Goal: Task Accomplishment & Management: Complete application form

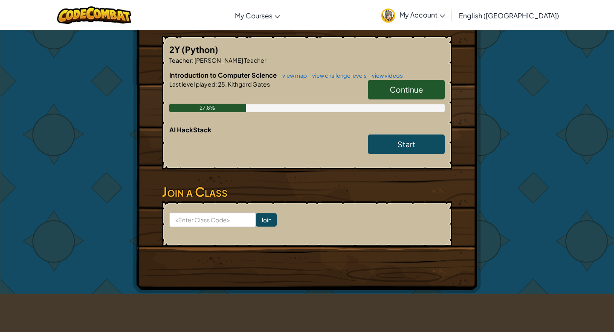
scroll to position [270, 0]
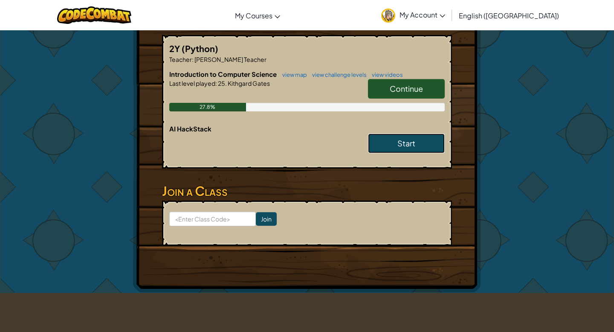
click at [397, 144] on link "Start" at bounding box center [406, 143] width 77 height 20
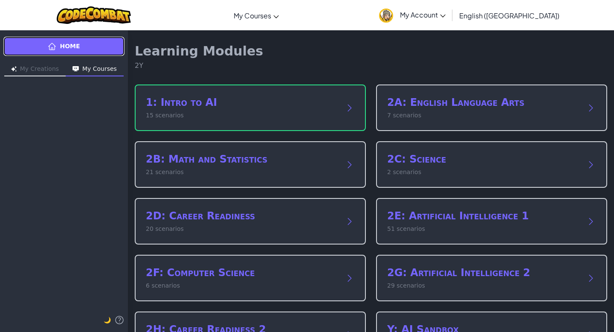
click at [75, 41] on link "Home" at bounding box center [63, 46] width 121 height 19
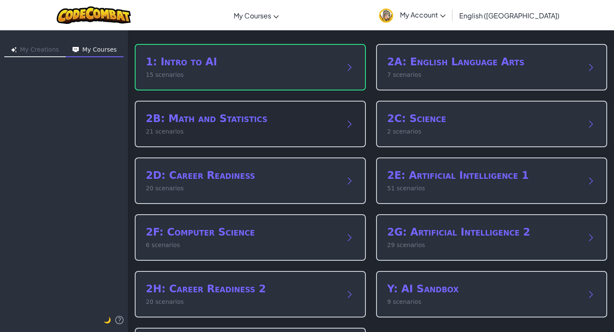
scroll to position [96, 0]
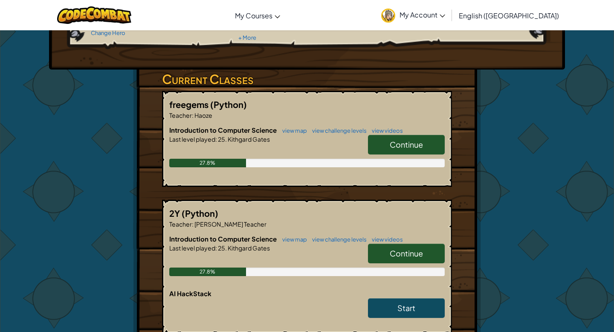
scroll to position [85, 0]
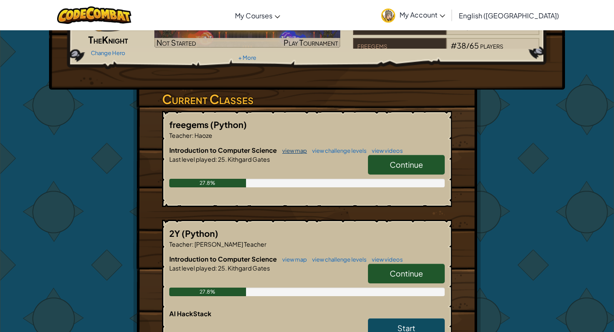
click at [290, 147] on link "view map" at bounding box center [292, 150] width 29 height 7
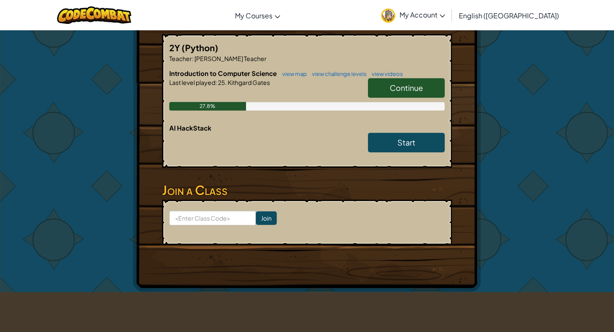
scroll to position [288, 0]
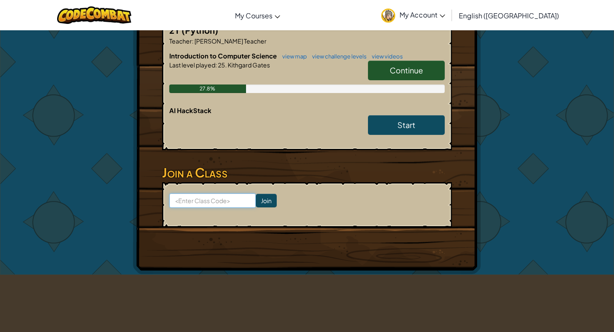
click at [222, 200] on input at bounding box center [212, 200] width 87 height 15
paste input "DayTeamBad"
click at [176, 200] on input "DayTeamBad" at bounding box center [212, 200] width 87 height 15
type input "DayTeamBad"
click at [258, 202] on input "Join" at bounding box center [266, 201] width 21 height 14
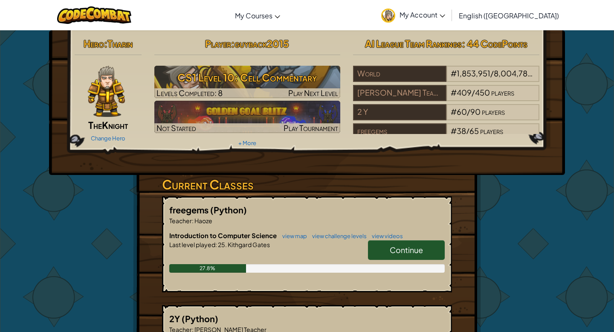
click at [409, 247] on span "Continue" at bounding box center [406, 250] width 33 height 10
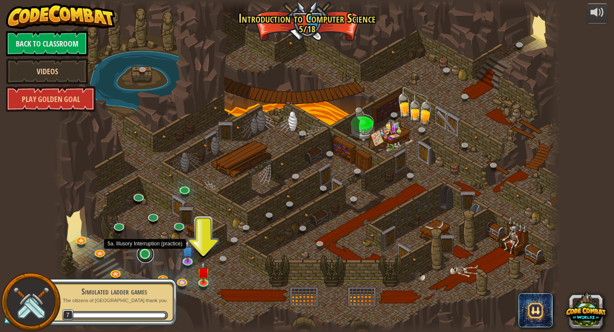
click at [146, 254] on link at bounding box center [145, 254] width 17 height 17
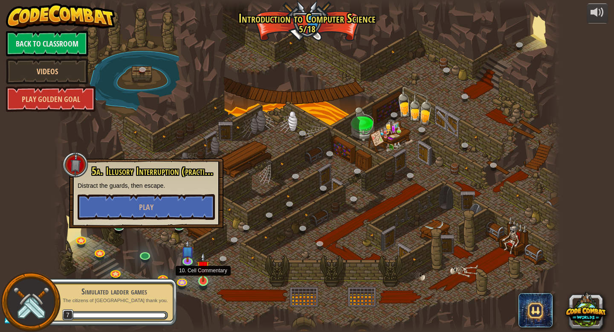
click at [200, 281] on img at bounding box center [203, 266] width 13 height 29
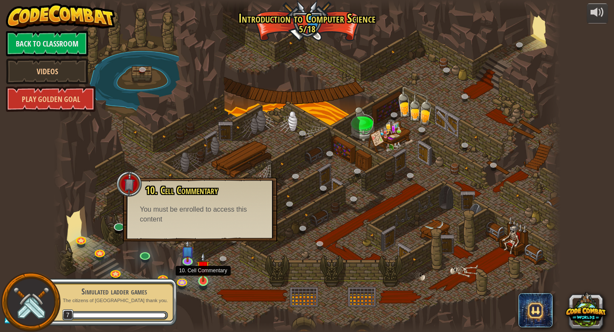
click at [204, 279] on img at bounding box center [203, 266] width 13 height 29
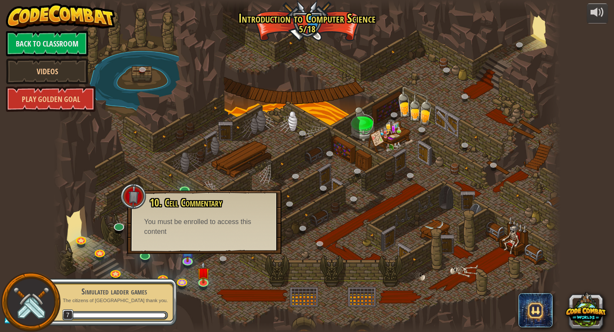
click at [201, 224] on div "You must be enrolled to access this content" at bounding box center [204, 227] width 120 height 20
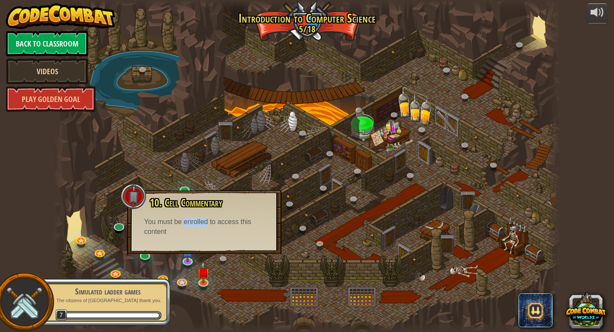
click at [201, 224] on div "You must be enrolled to access this content" at bounding box center [204, 227] width 120 height 20
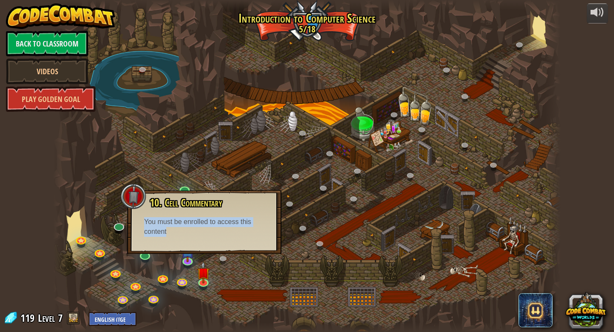
click at [201, 224] on div "You must be enrolled to access this content" at bounding box center [204, 227] width 120 height 20
copy div "You must be enrolled to access this content Play"
